Goal: Task Accomplishment & Management: Use online tool/utility

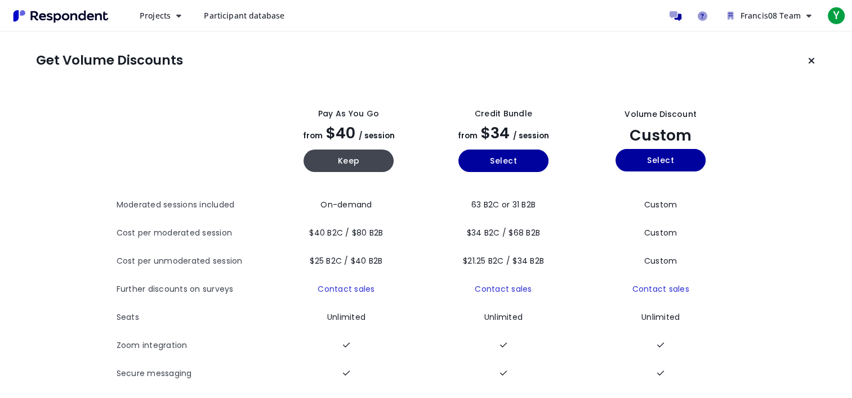
scroll to position [72, 0]
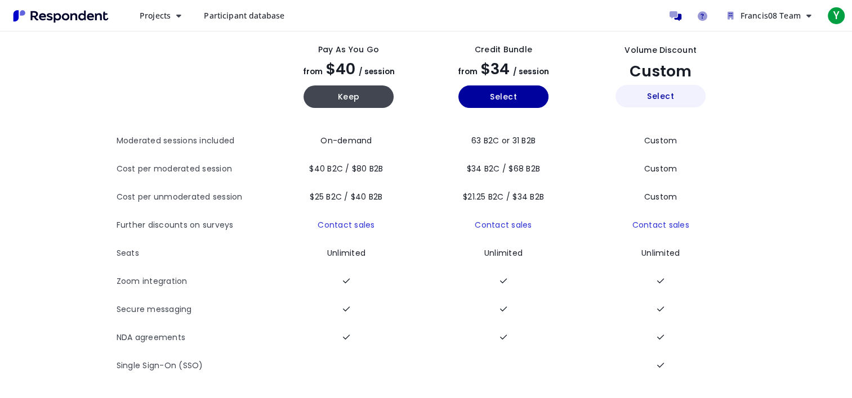
click at [656, 95] on button "Select" at bounding box center [660, 96] width 90 height 23
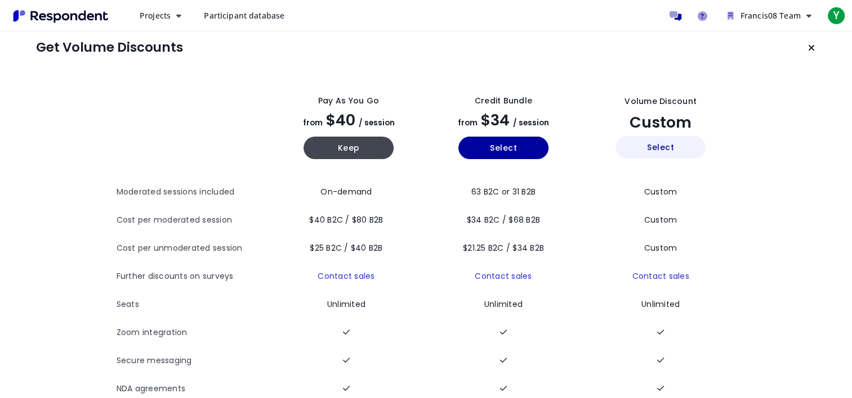
scroll to position [0, 0]
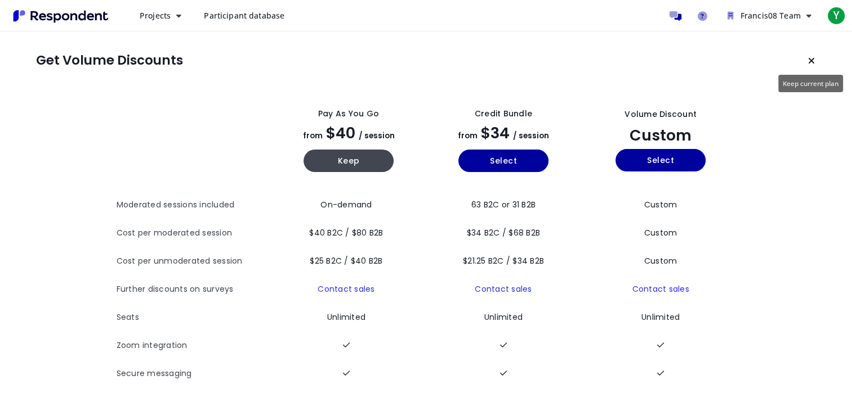
click at [812, 59] on icon "Keep current plan" at bounding box center [811, 60] width 7 height 9
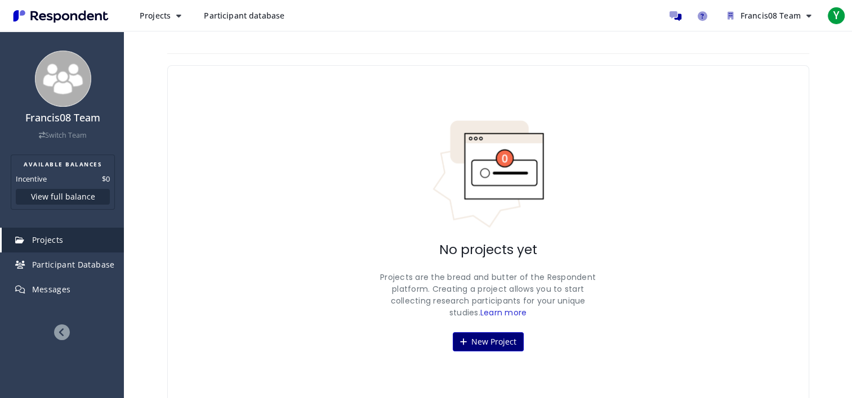
click at [467, 337] on button "New Project" at bounding box center [487, 342] width 71 height 19
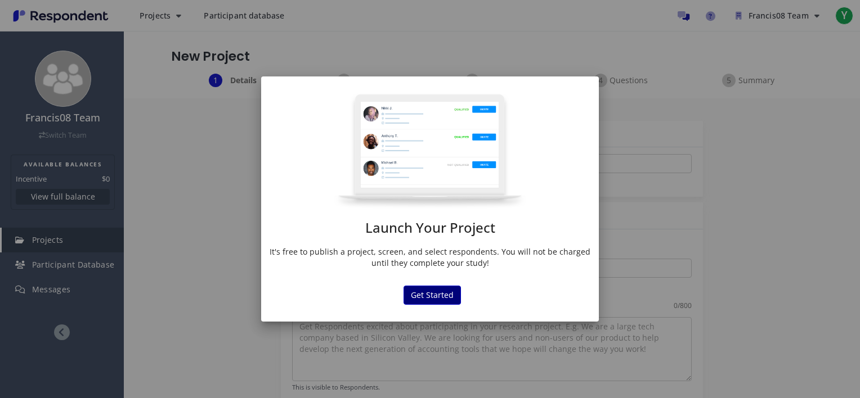
click at [432, 293] on button "Get Started" at bounding box center [432, 295] width 57 height 19
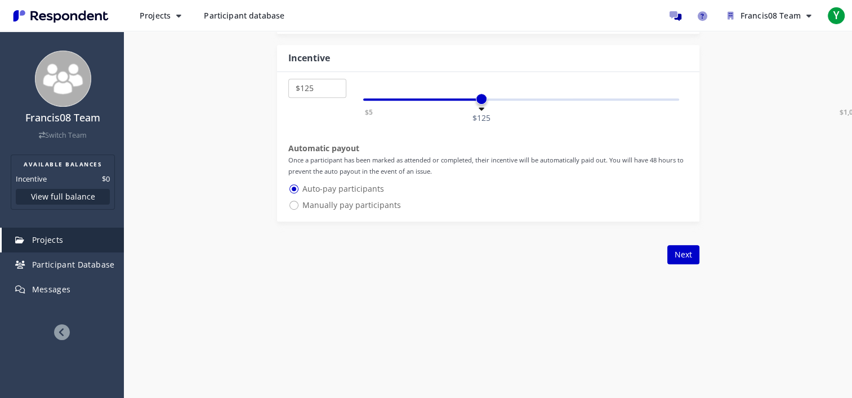
scroll to position [683, 0]
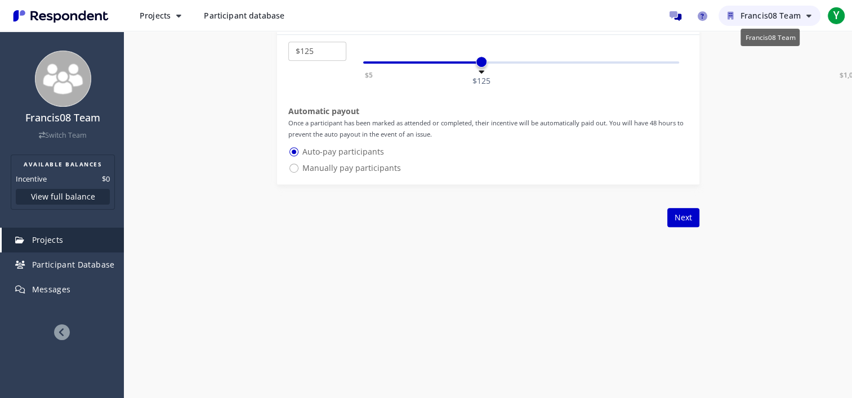
click at [754, 14] on span "Francis08 Team" at bounding box center [770, 15] width 60 height 11
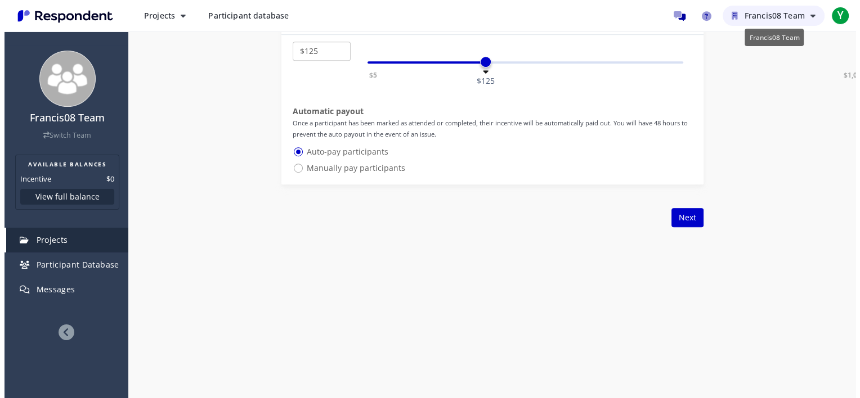
scroll to position [0, 0]
